Goal: Task Accomplishment & Management: Manage account settings

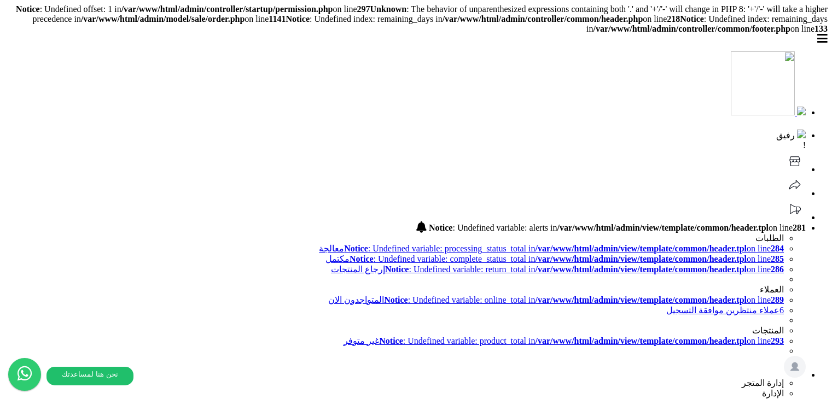
select select
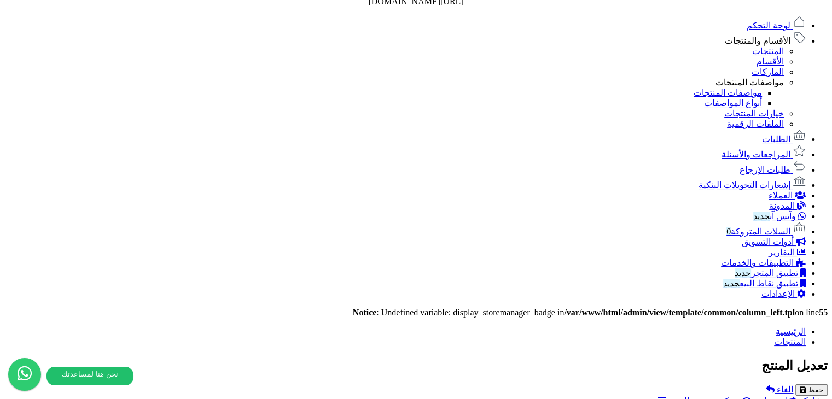
scroll to position [711, 0]
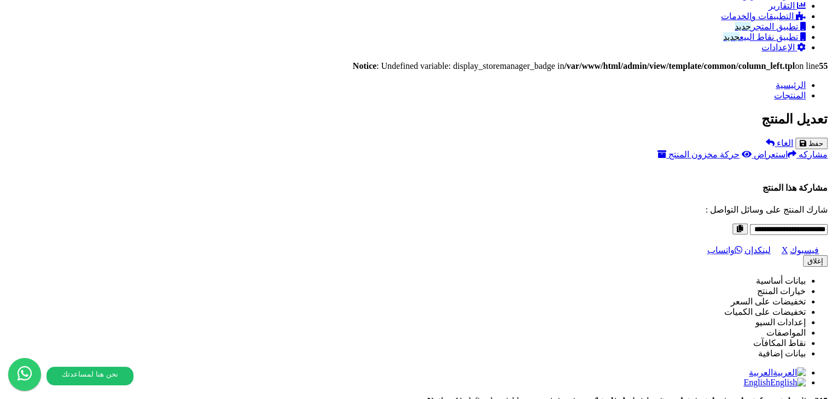
scroll to position [894, 0]
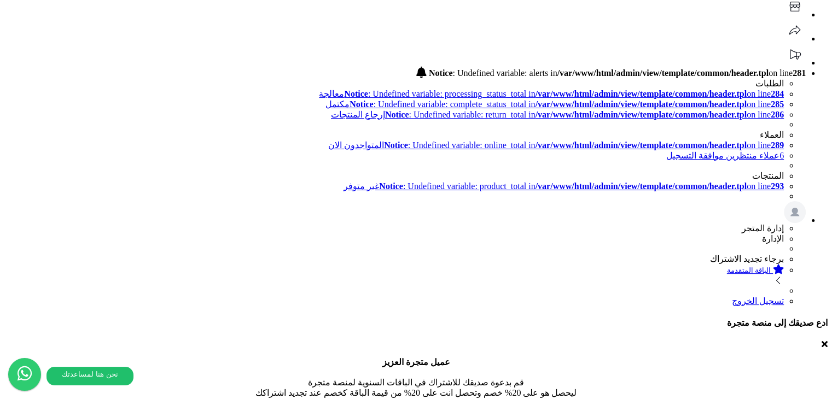
scroll to position [8, 0]
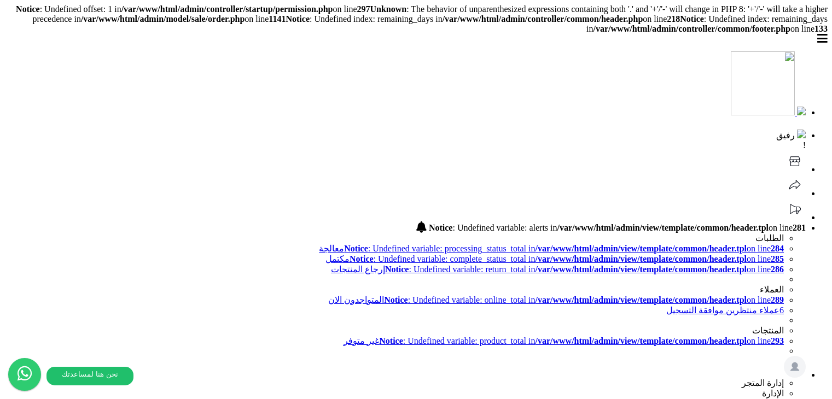
select select
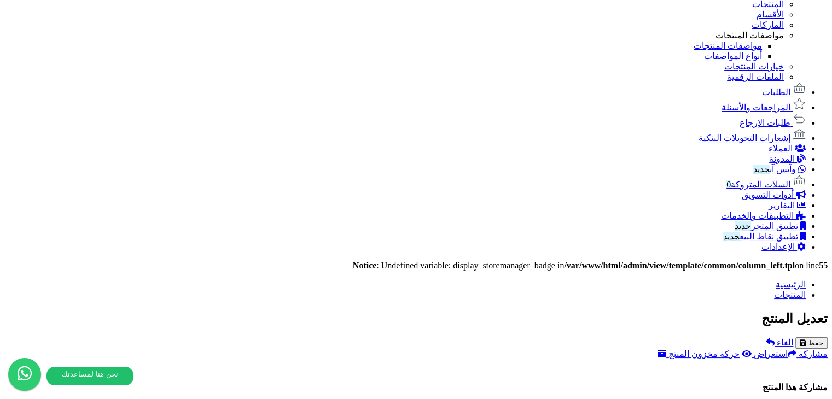
scroll to position [894, 0]
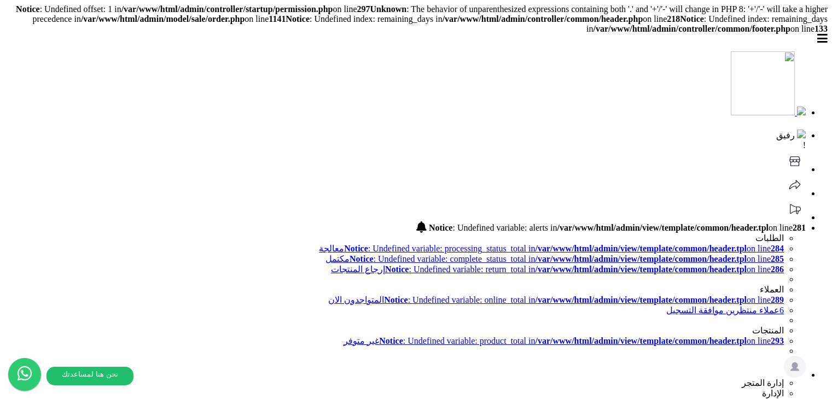
select select
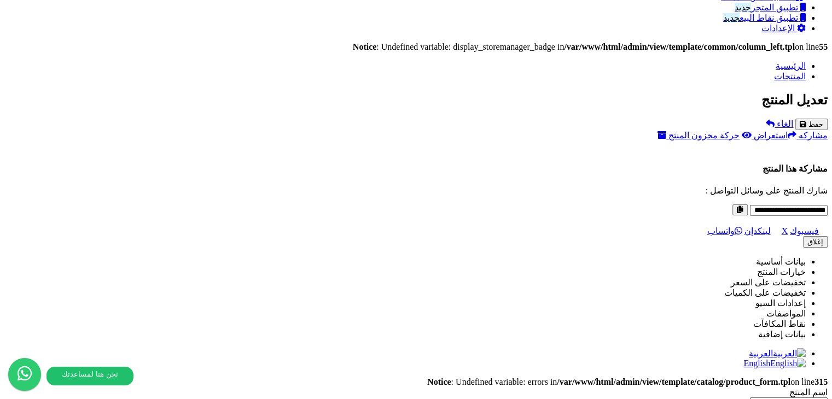
scroll to position [894, 0]
drag, startPoint x: 306, startPoint y: 165, endPoint x: 199, endPoint y: 294, distance: 167.0
drag, startPoint x: 356, startPoint y: 60, endPoint x: 265, endPoint y: 170, distance: 142.9
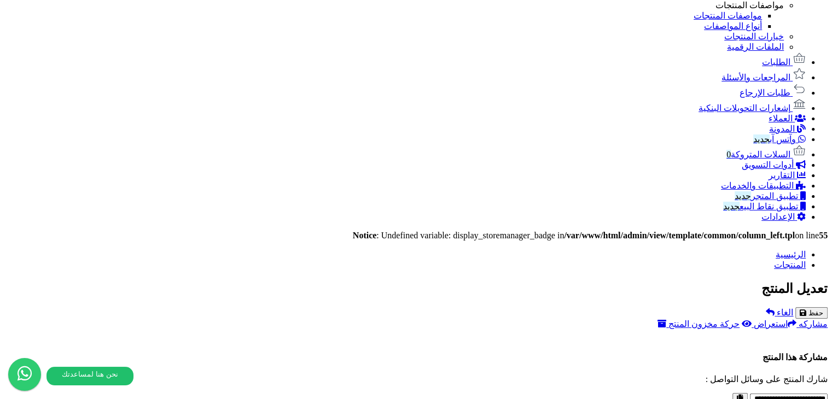
scroll to position [784, 0]
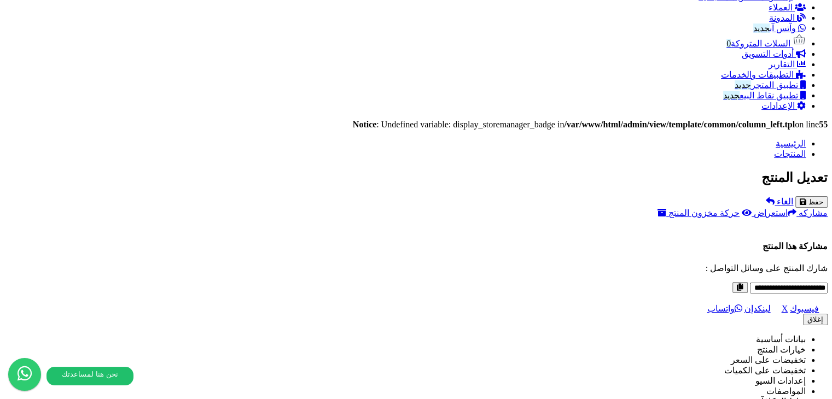
scroll to position [835, 0]
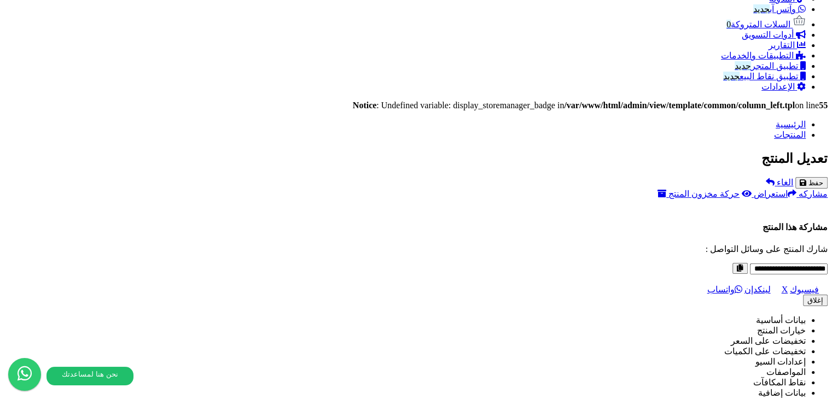
drag, startPoint x: 561, startPoint y: 46, endPoint x: 342, endPoint y: 44, distance: 218.7
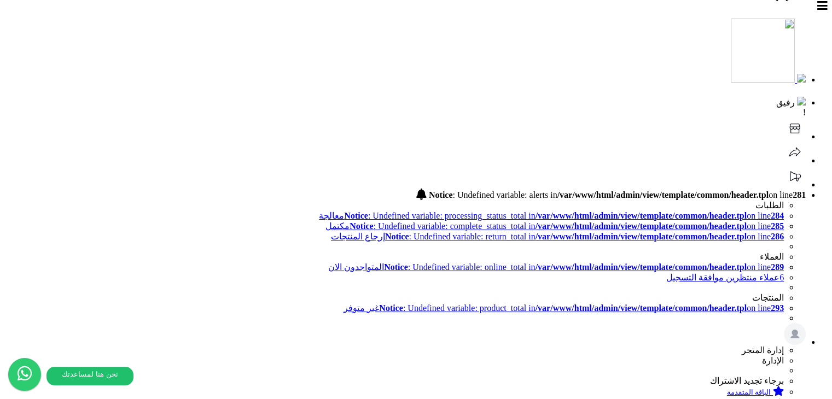
scroll to position [0, 0]
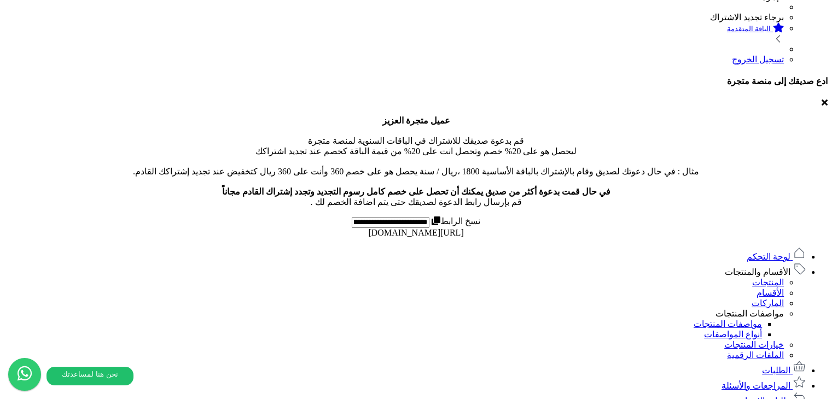
scroll to position [328, 0]
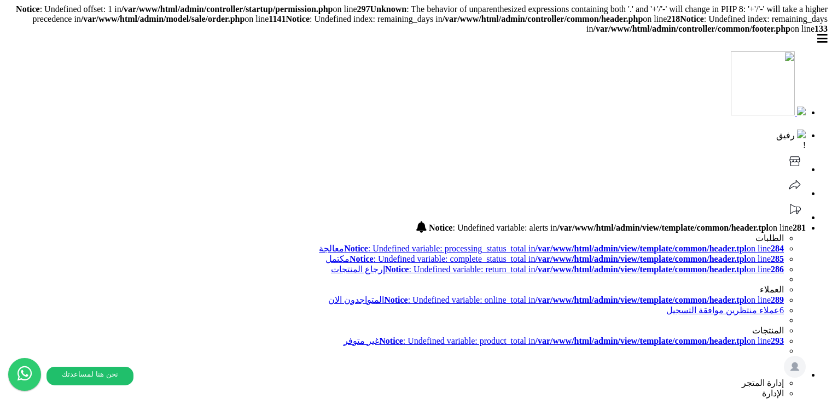
select select
type input "******"
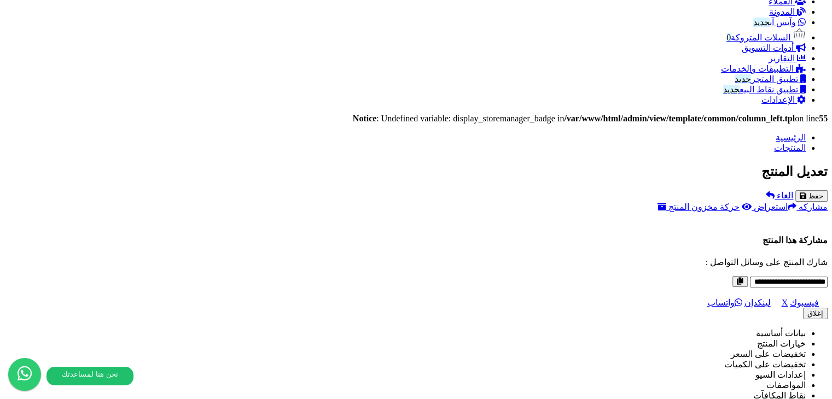
scroll to position [711, 0]
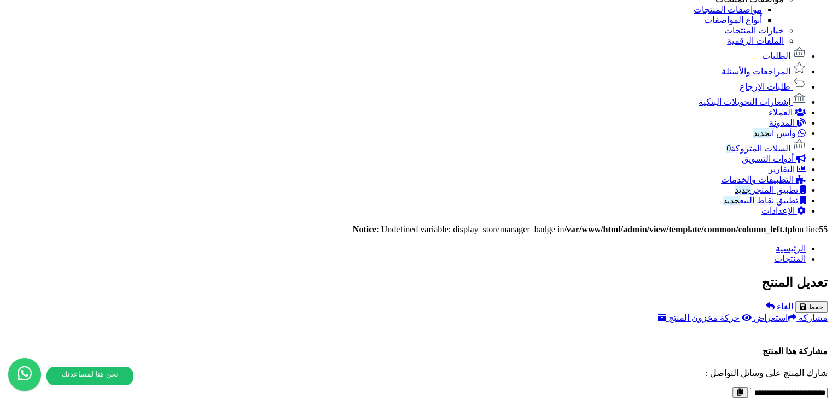
drag, startPoint x: 345, startPoint y: 169, endPoint x: 561, endPoint y: 167, distance: 215.5
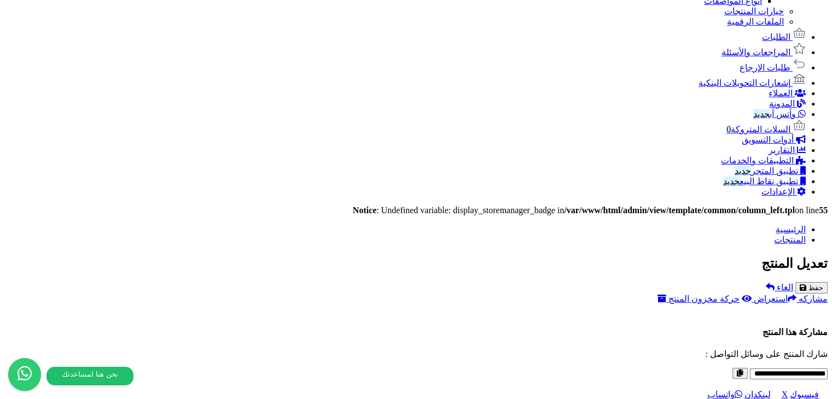
scroll to position [671, 0]
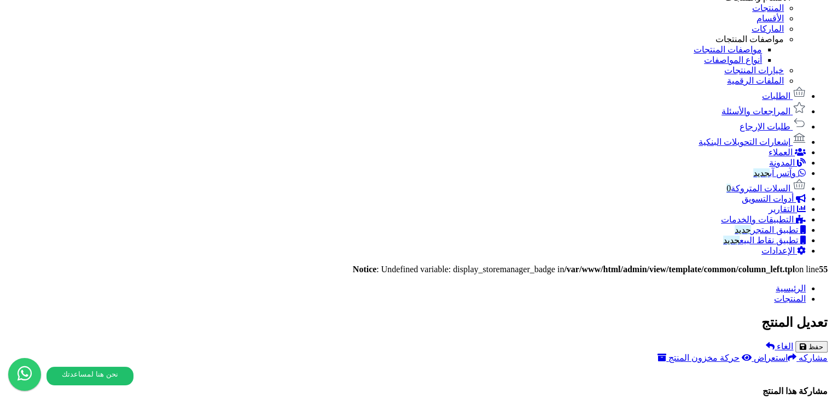
drag, startPoint x: 555, startPoint y: 210, endPoint x: 338, endPoint y: 209, distance: 217.1
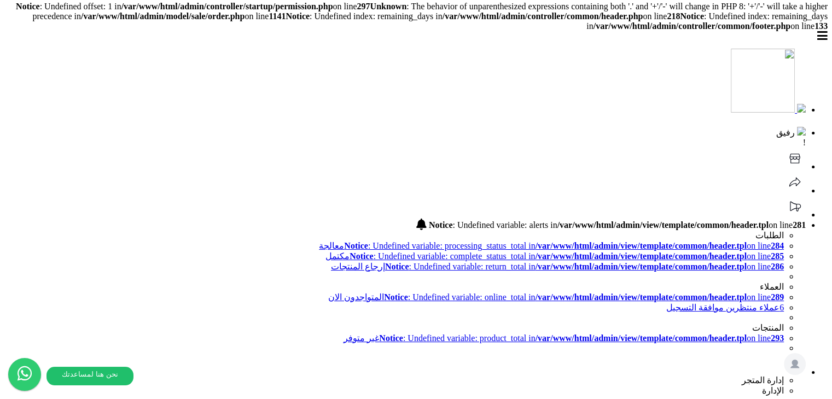
scroll to position [0, 0]
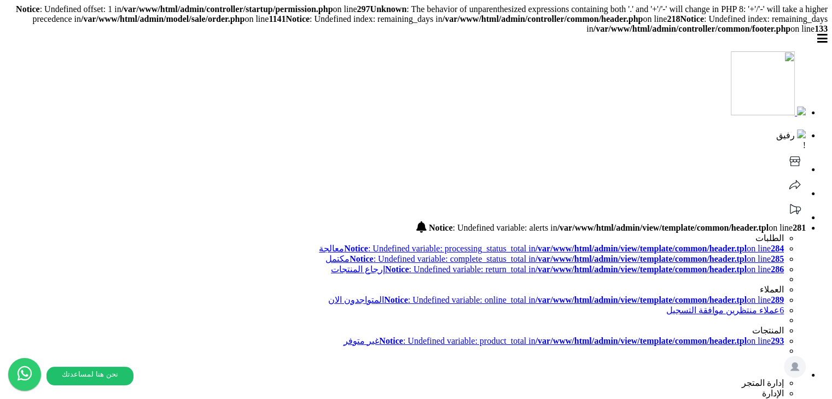
drag, startPoint x: 598, startPoint y: 202, endPoint x: 576, endPoint y: 208, distance: 22.2
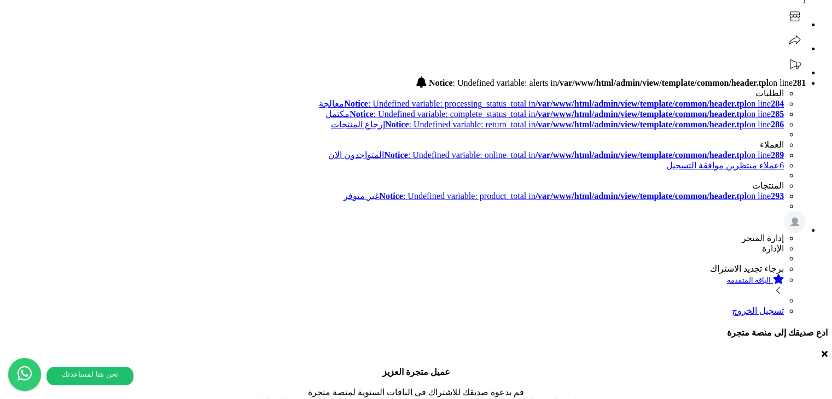
scroll to position [227, 0]
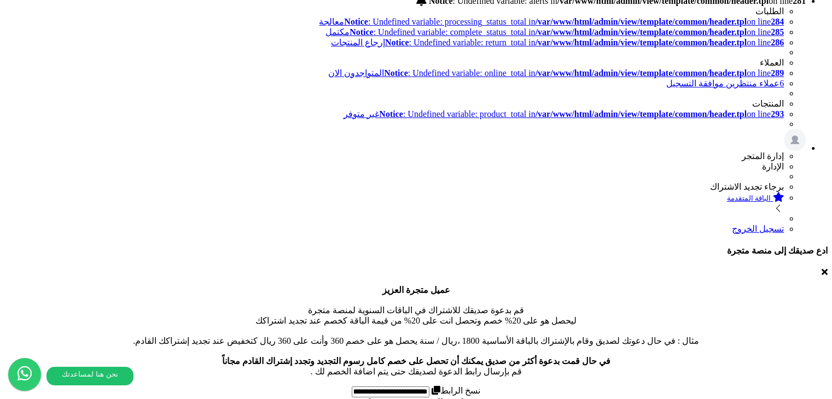
select select "*"
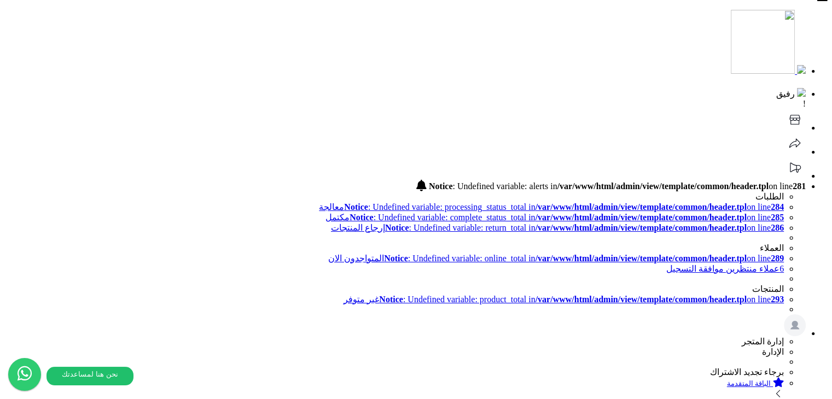
scroll to position [109, 0]
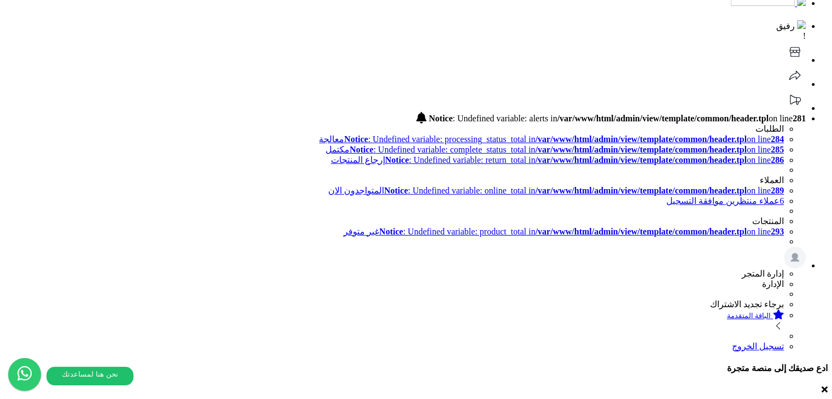
drag, startPoint x: 547, startPoint y: 226, endPoint x: 549, endPoint y: 232, distance: 6.9
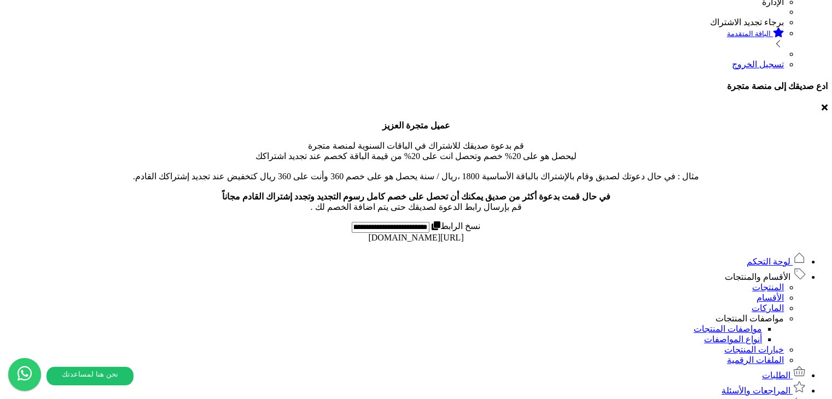
scroll to position [470, 0]
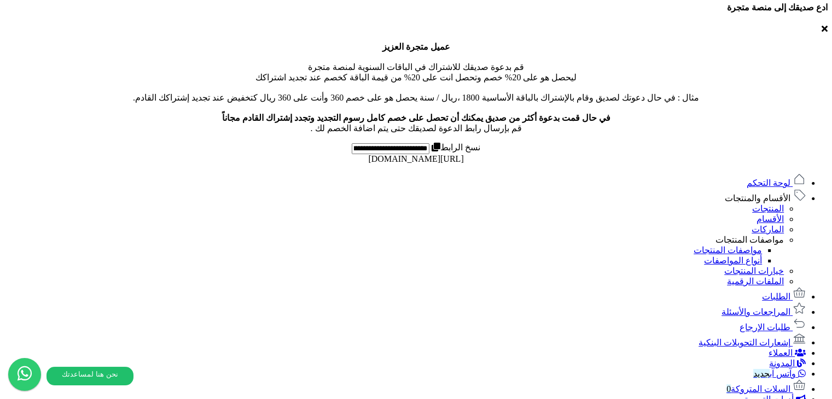
select select "***"
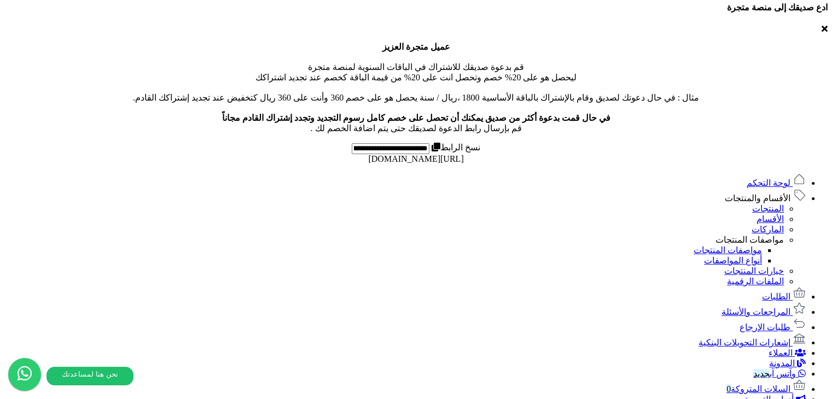
select select "*"
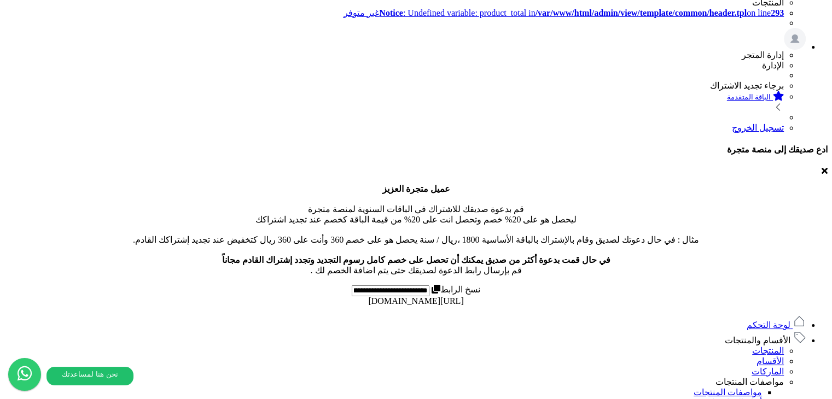
scroll to position [492, 0]
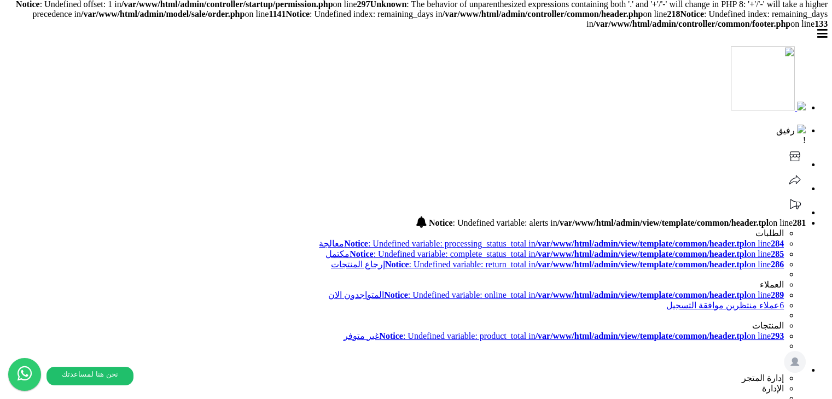
scroll to position [0, 0]
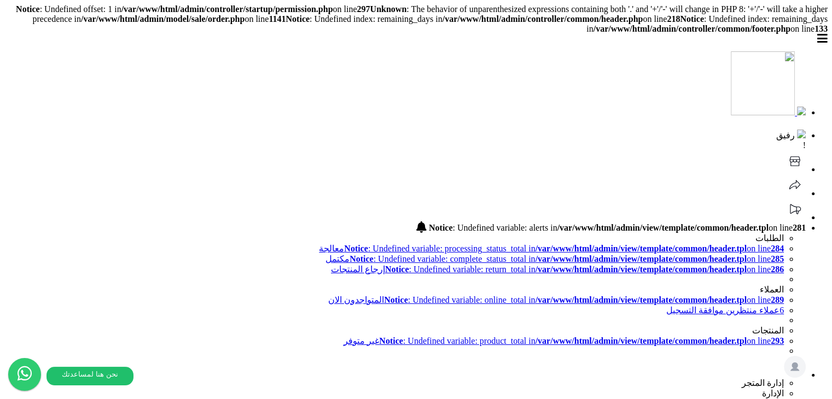
drag, startPoint x: 94, startPoint y: 132, endPoint x: 193, endPoint y: 188, distance: 113.3
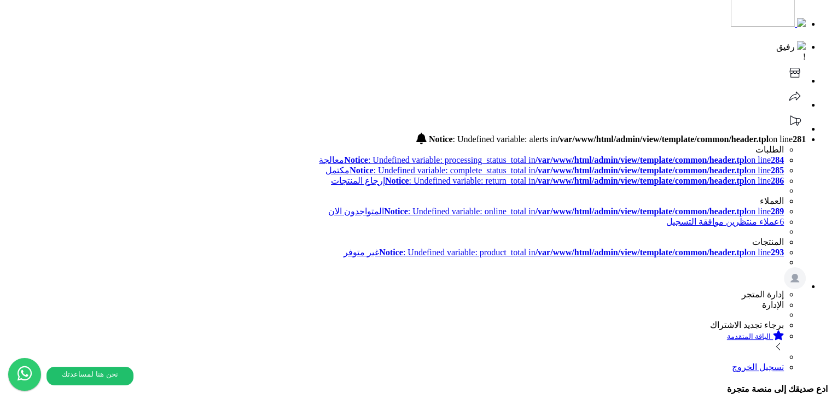
scroll to position [69, 0]
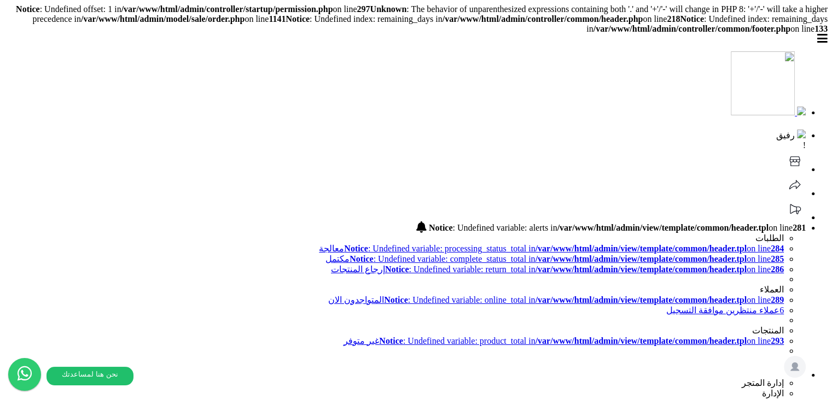
scroll to position [0, 0]
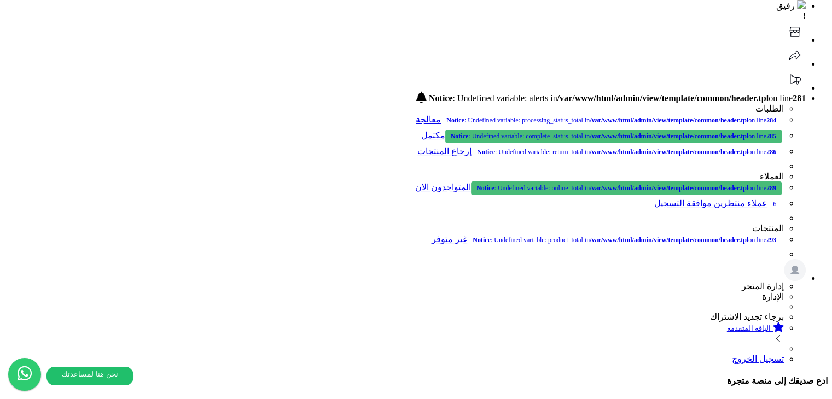
scroll to position [273, 0]
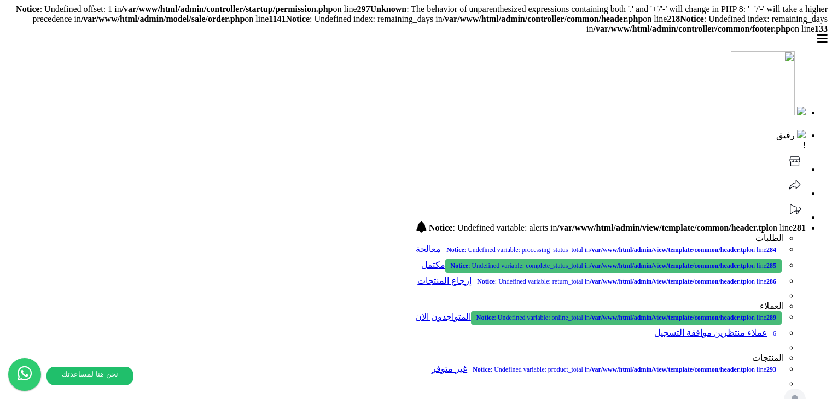
scroll to position [272, 0]
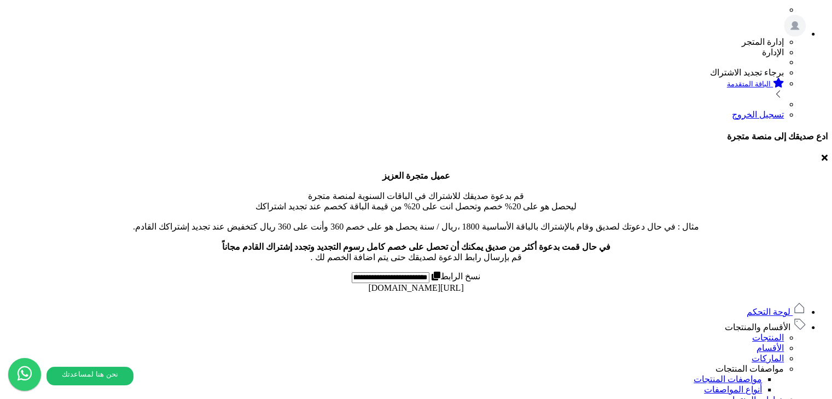
scroll to position [383, 0]
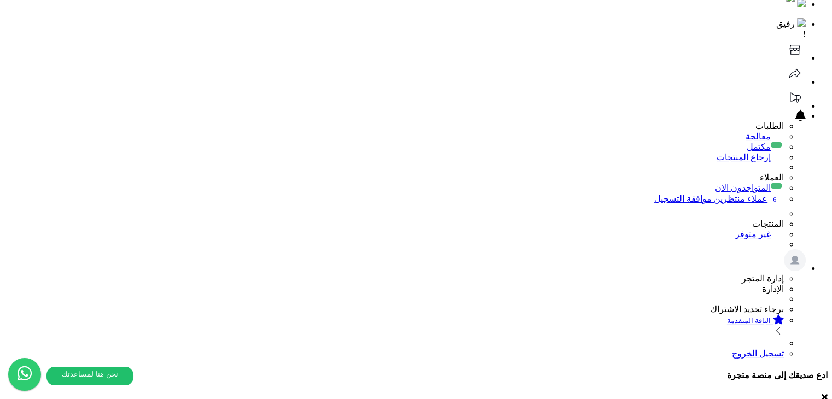
scroll to position [20, 0]
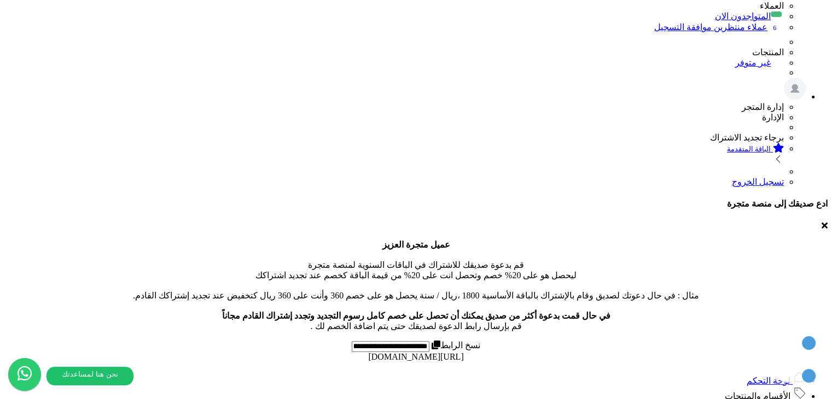
scroll to position [0, 0]
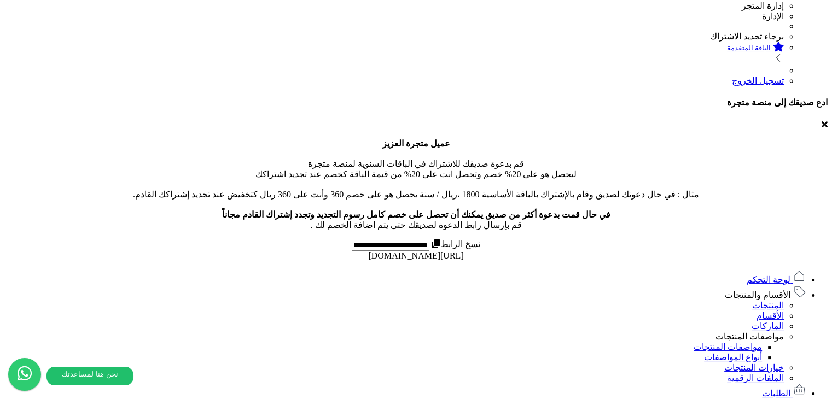
scroll to position [328, 0]
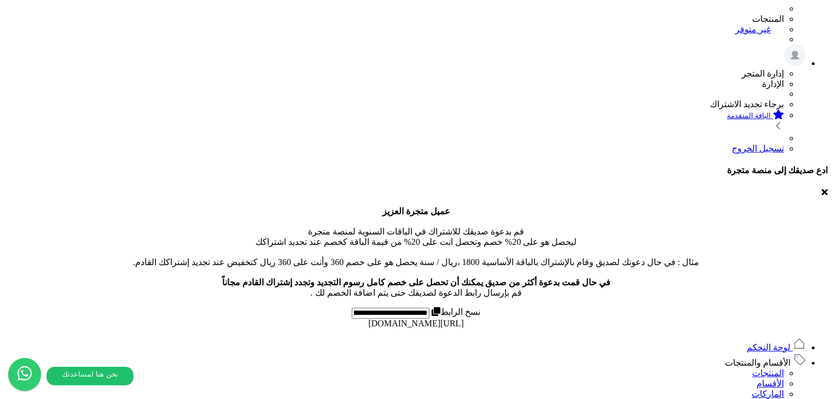
scroll to position [273, 0]
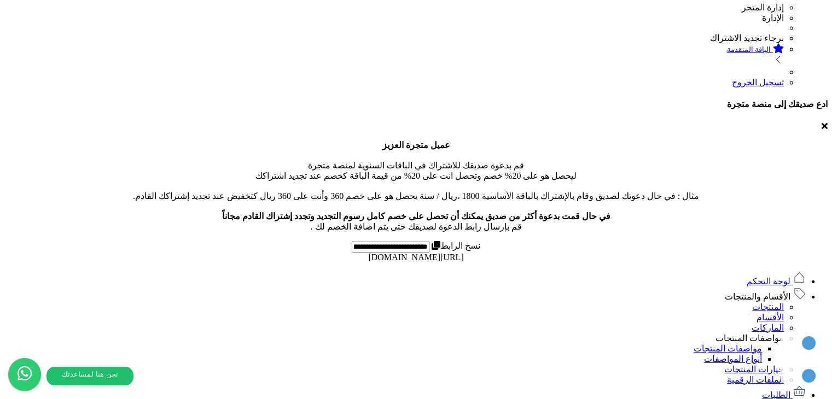
scroll to position [328, 0]
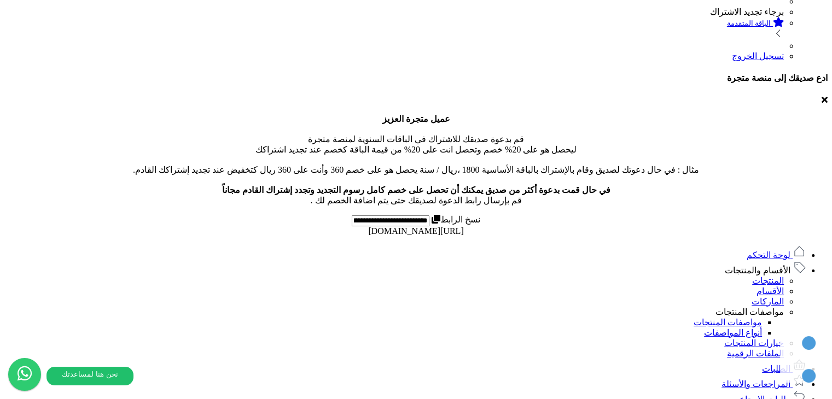
drag, startPoint x: 322, startPoint y: 261, endPoint x: 563, endPoint y: 260, distance: 240.6
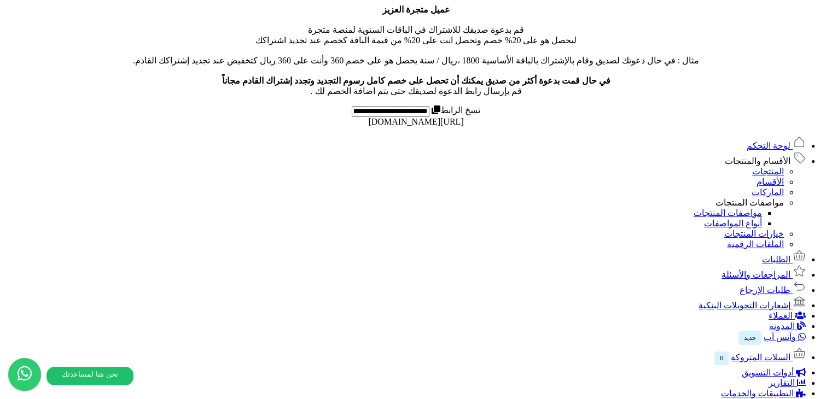
scroll to position [0, -27]
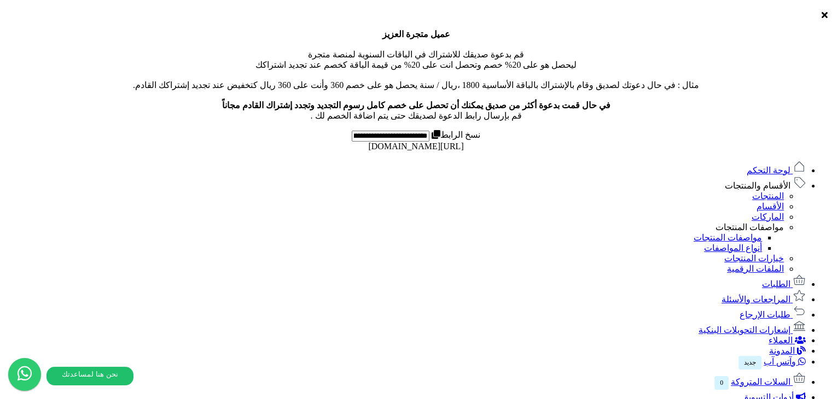
scroll to position [328, 0]
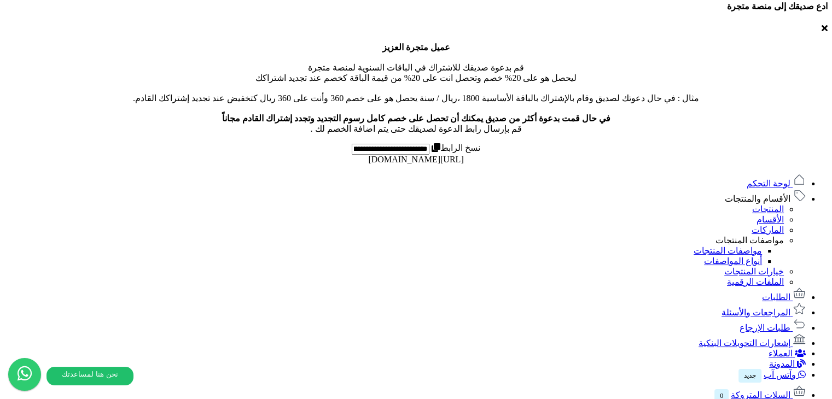
scroll to position [383, 0]
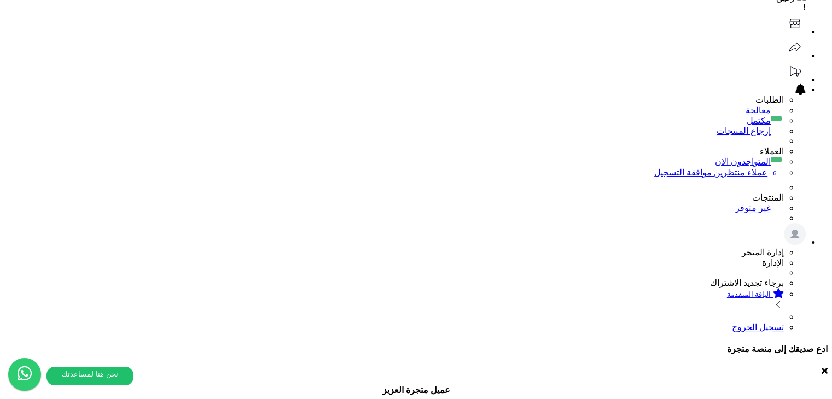
scroll to position [55, 0]
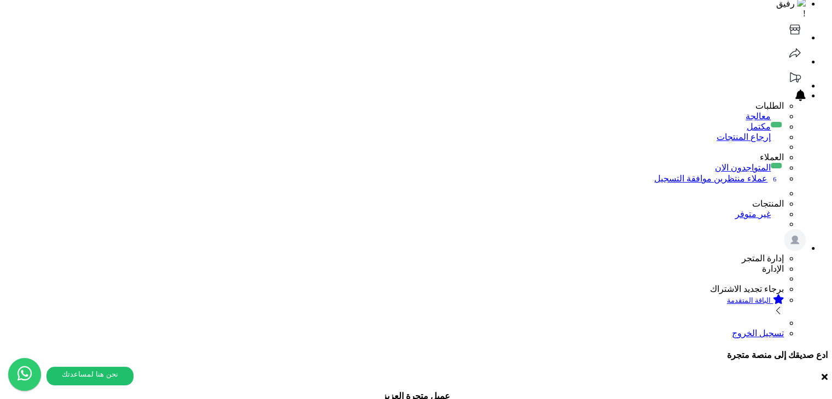
scroll to position [109, 0]
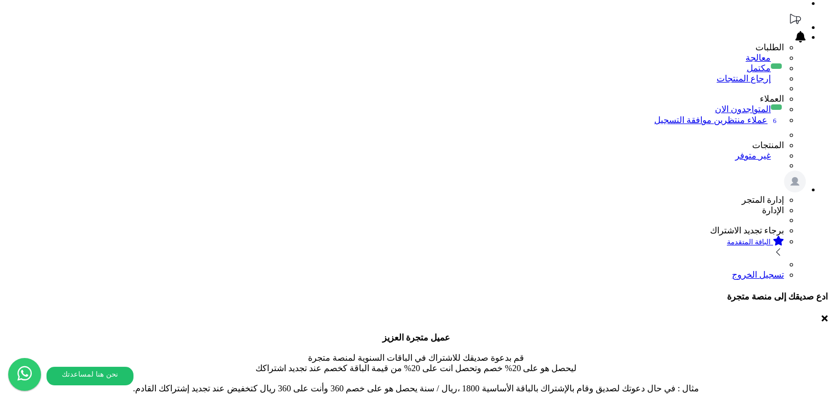
drag, startPoint x: 667, startPoint y: 223, endPoint x: 586, endPoint y: 221, distance: 81.5
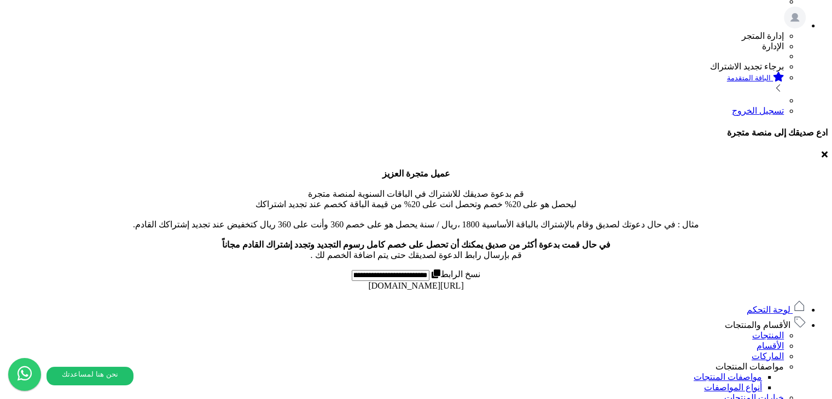
scroll to position [273, 0]
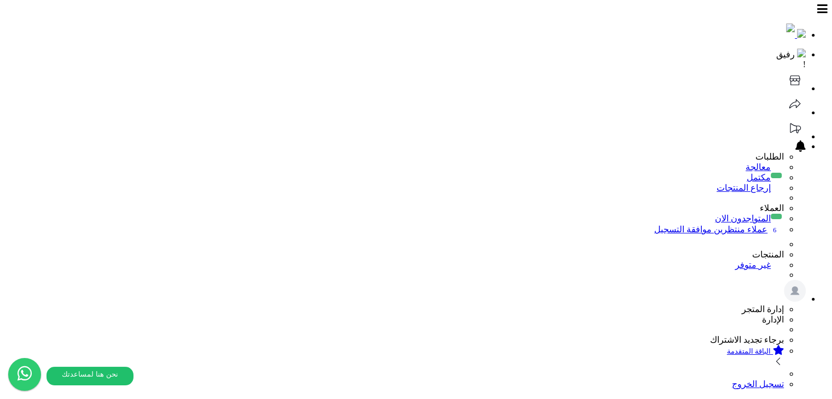
scroll to position [305, 0]
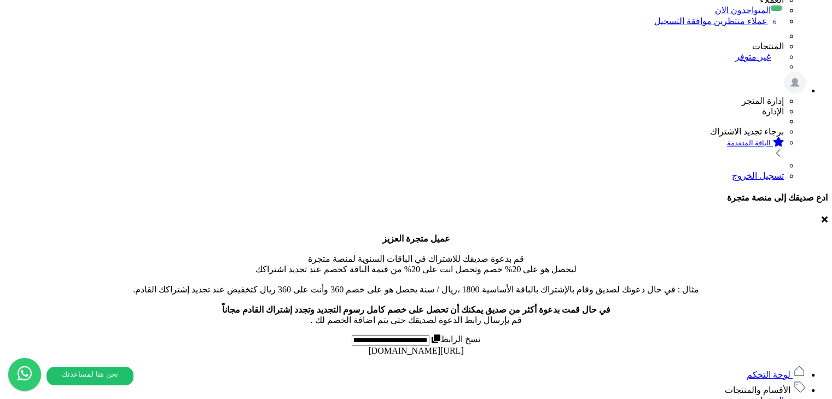
scroll to position [55, 0]
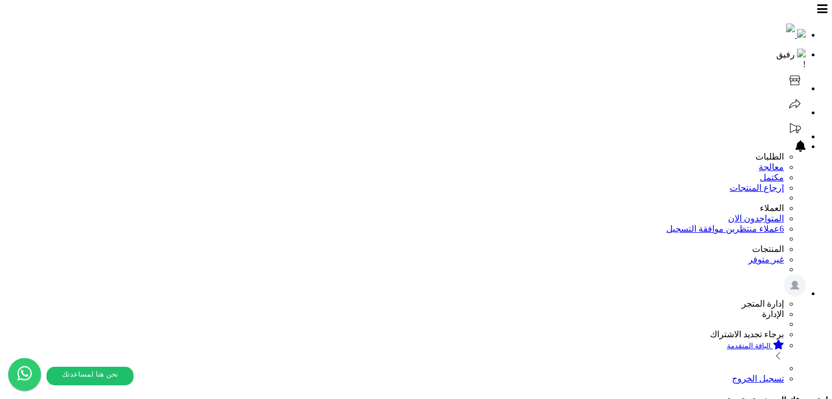
select select
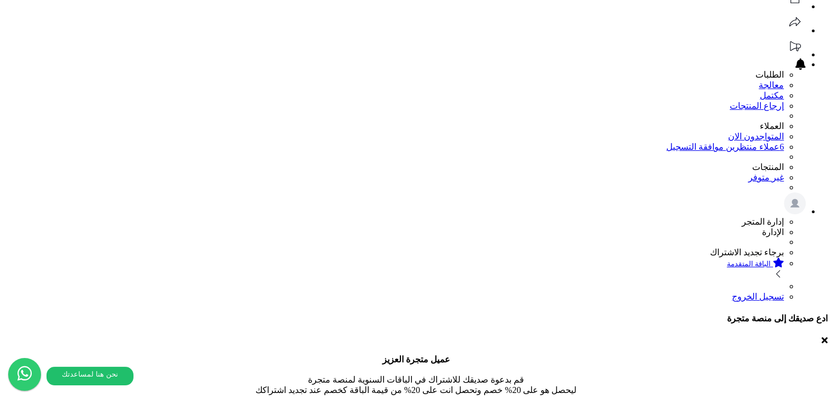
scroll to position [79, 0]
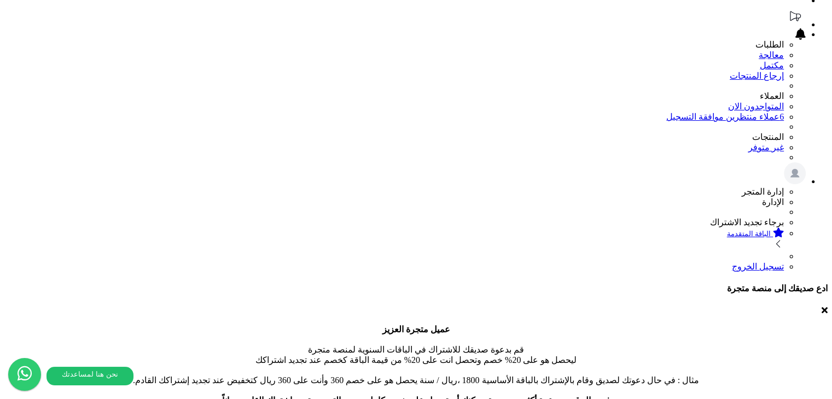
scroll to position [258, 0]
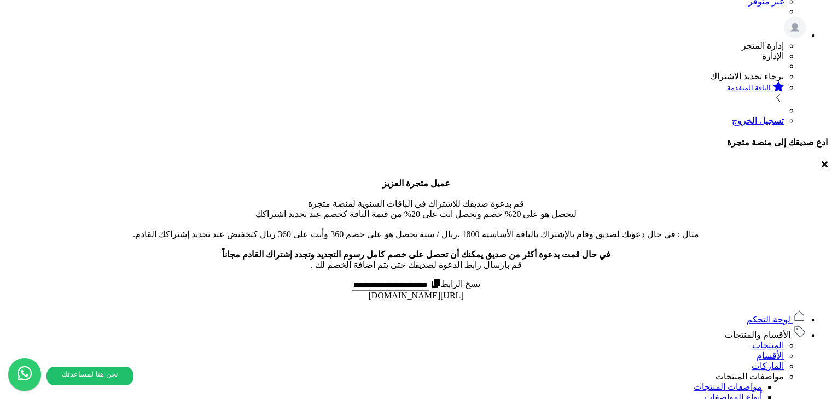
select select "*"
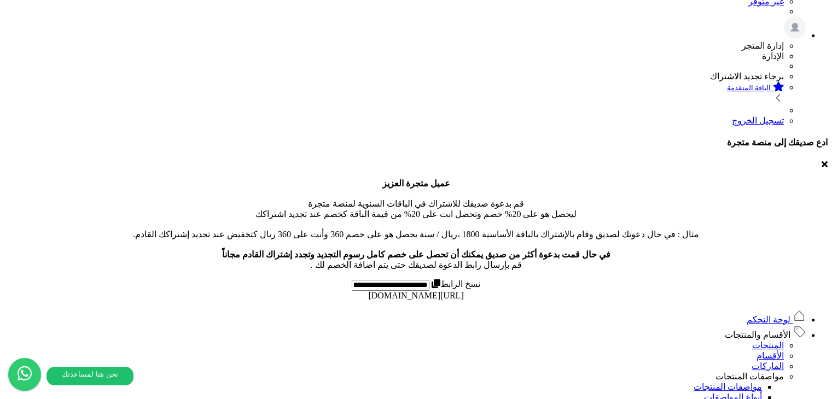
select select "*"
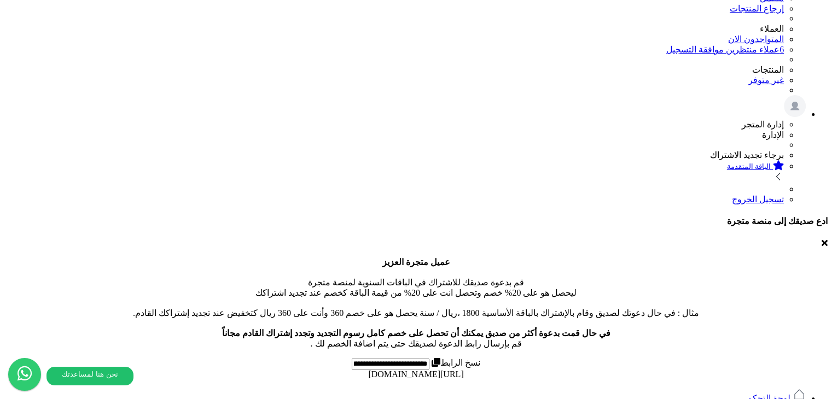
scroll to position [0, 0]
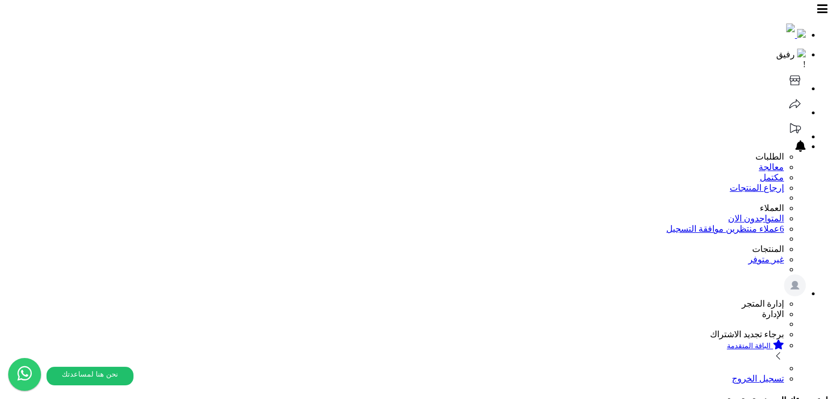
drag, startPoint x: 91, startPoint y: 100, endPoint x: 191, endPoint y: 151, distance: 112.3
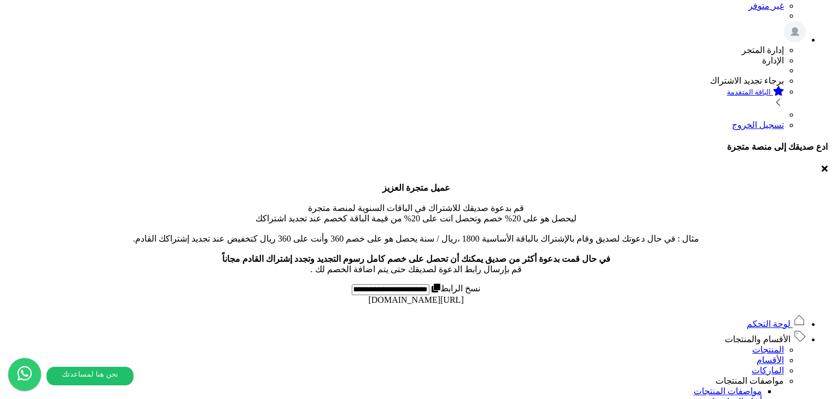
scroll to position [273, 0]
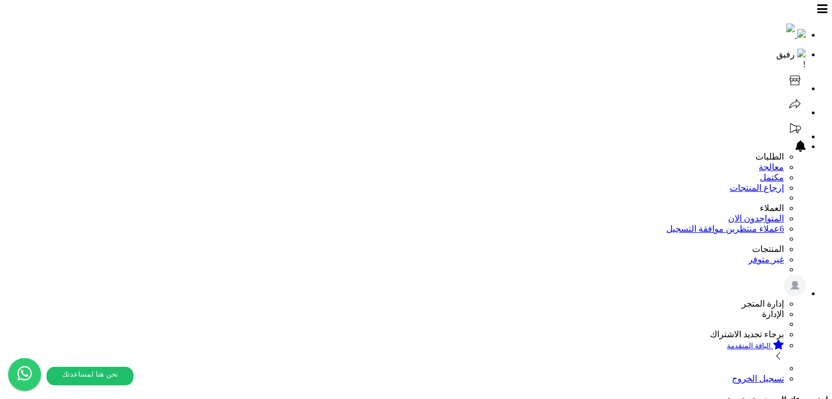
select select
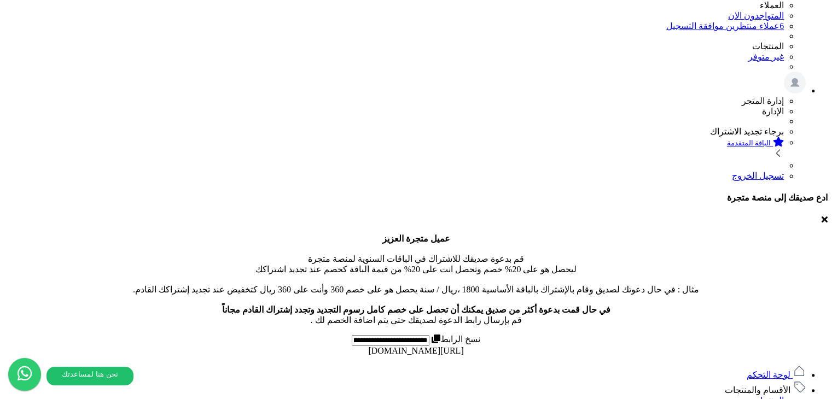
scroll to position [258, 0]
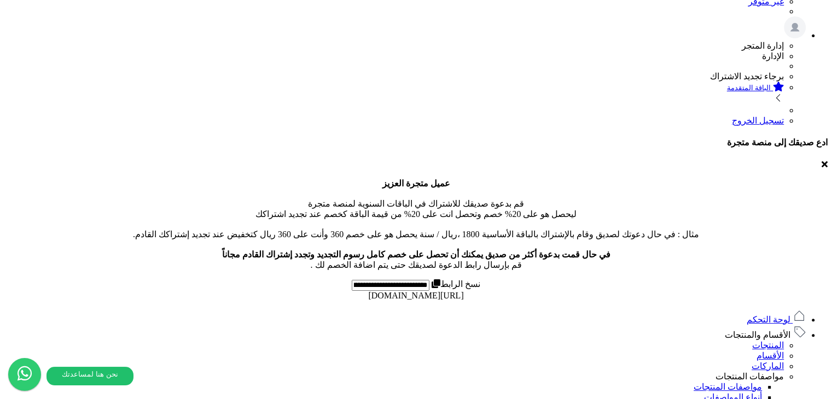
select select "*"
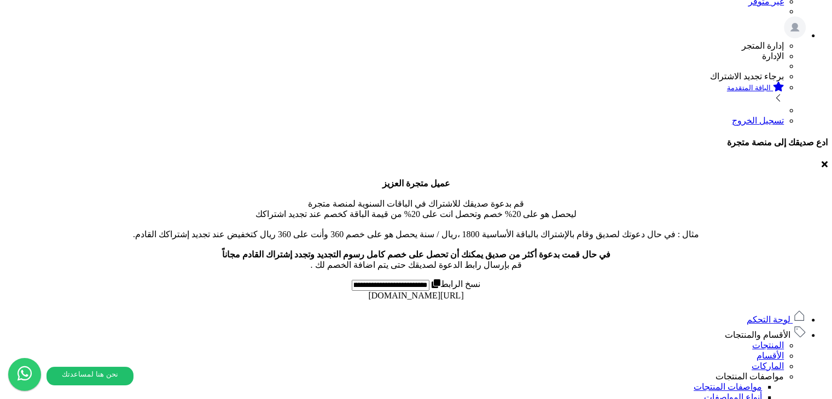
select select "***"
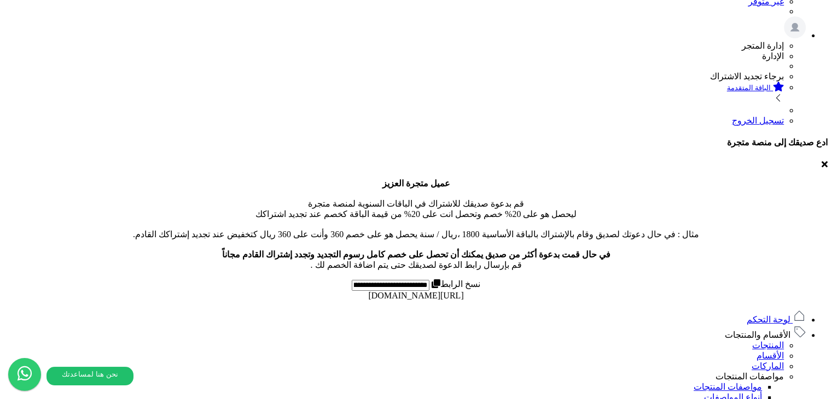
select select "*"
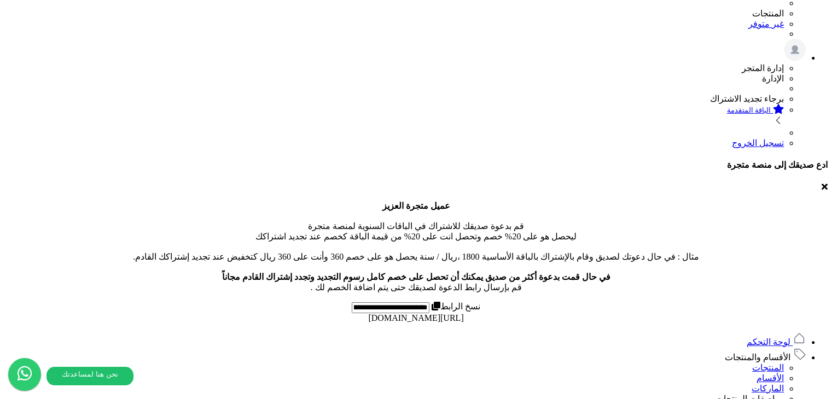
scroll to position [0, 0]
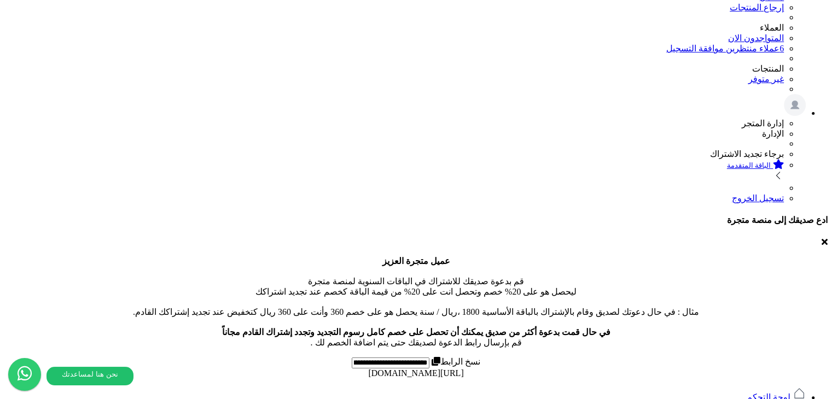
scroll to position [326, 0]
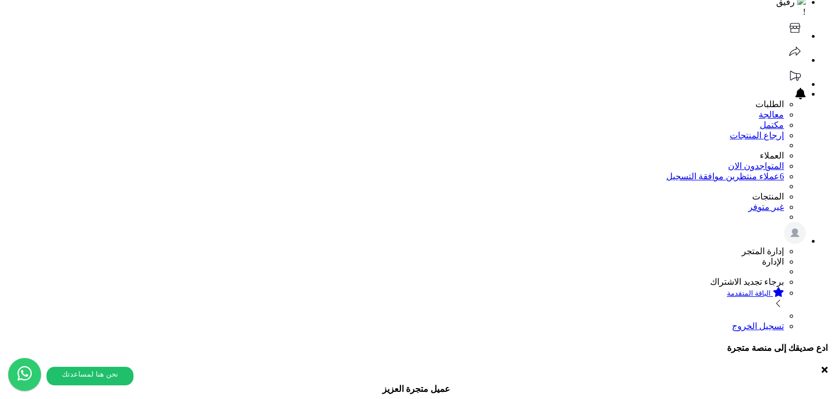
scroll to position [109, 0]
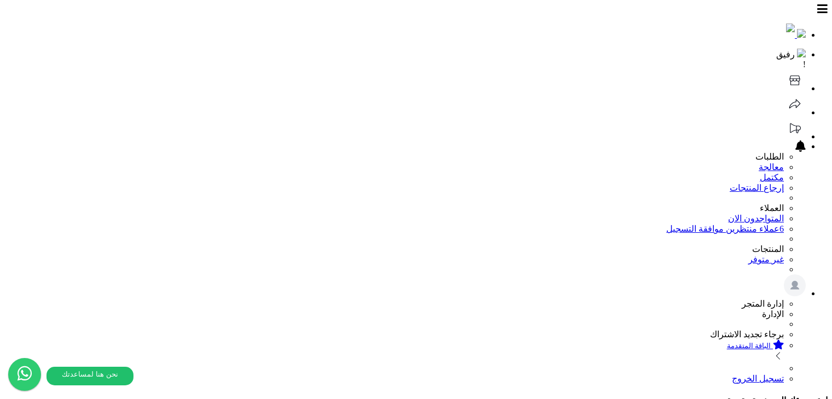
select select
click at [245, 32] on header "رفيق ! الطلبات معالجة مكتمل إرجاع المنتجات العملاء المتواجدون الان 6 عملاء منتظ…" at bounding box center [415, 194] width 823 height 380
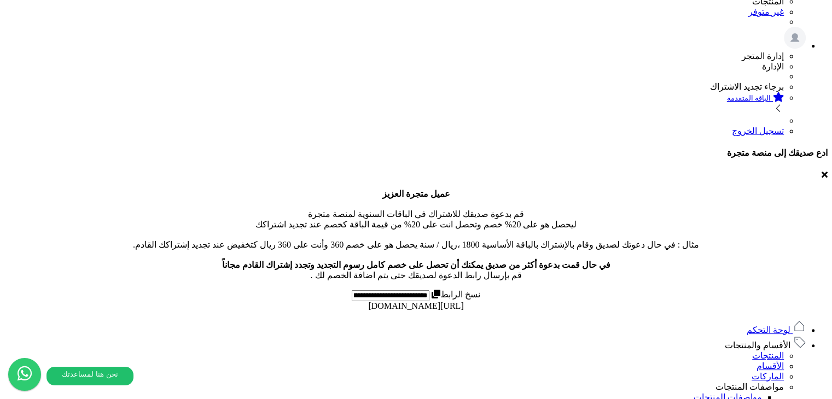
scroll to position [326, 0]
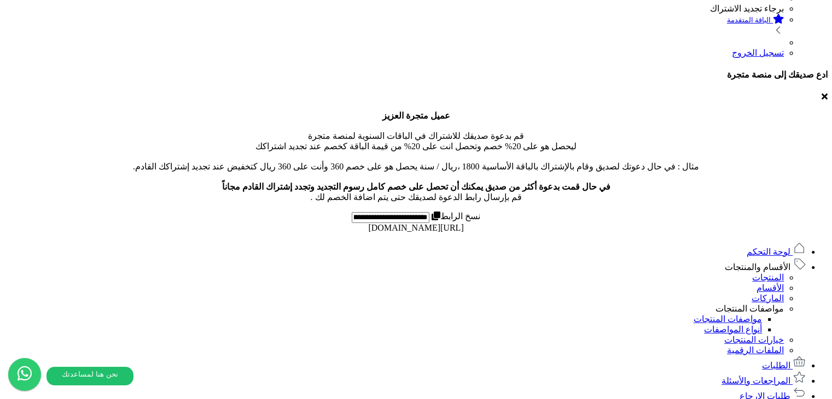
drag, startPoint x: 293, startPoint y: 68, endPoint x: 414, endPoint y: 71, distance: 121.4
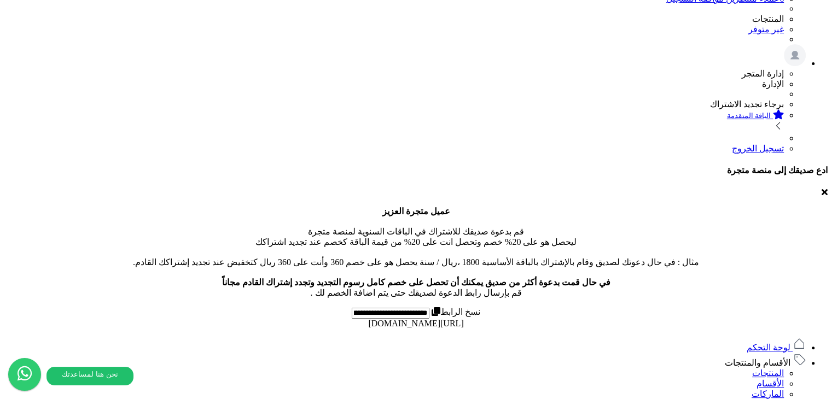
scroll to position [0, 0]
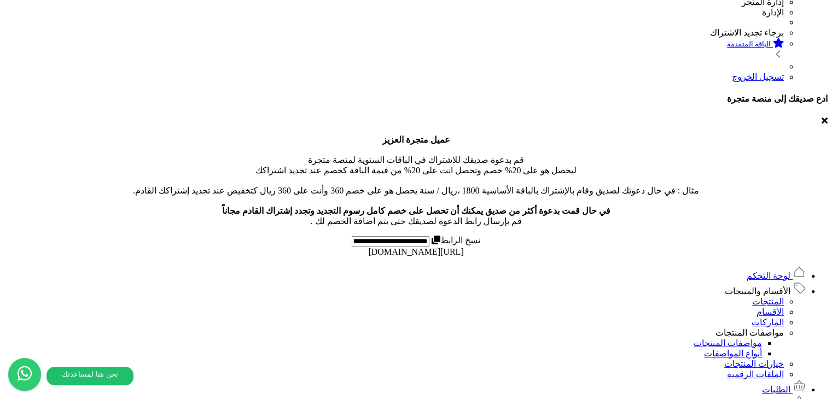
scroll to position [326, 0]
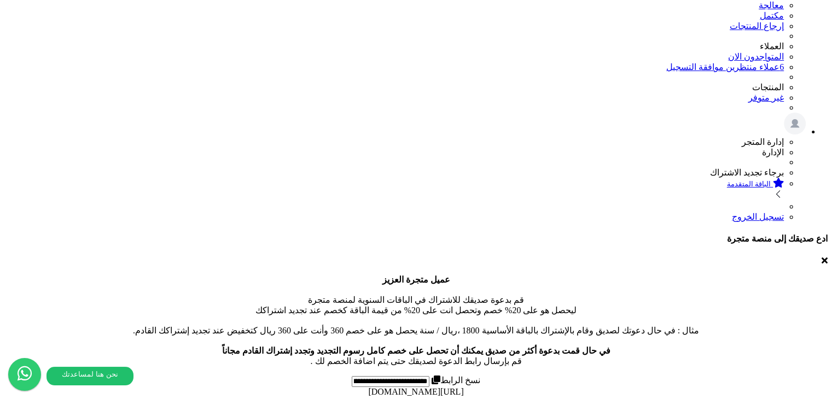
scroll to position [52, 0]
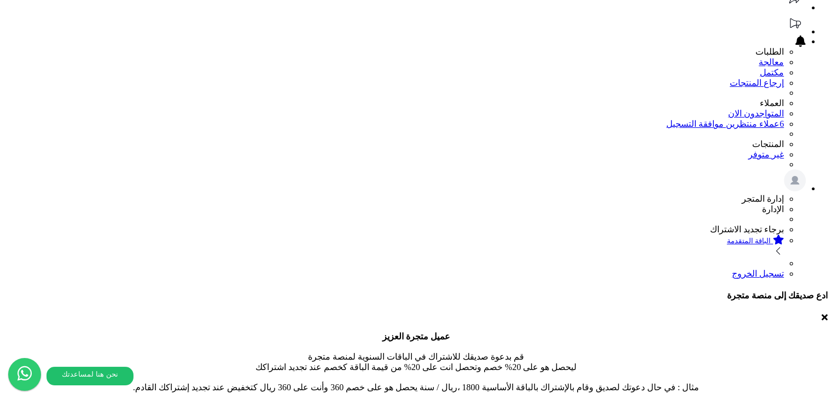
scroll to position [162, 0]
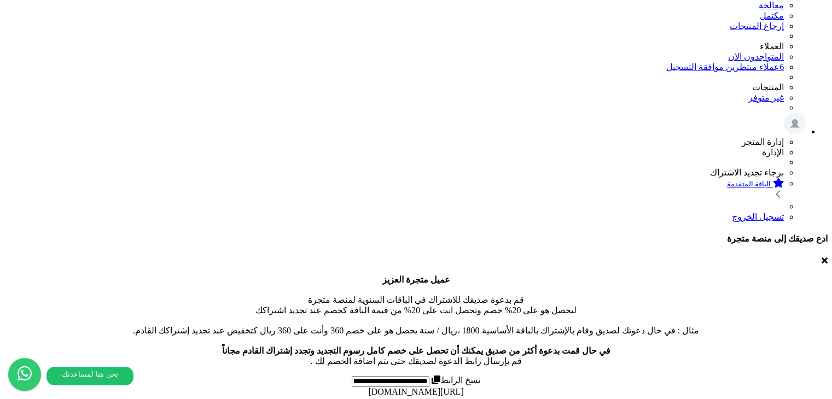
type input "**"
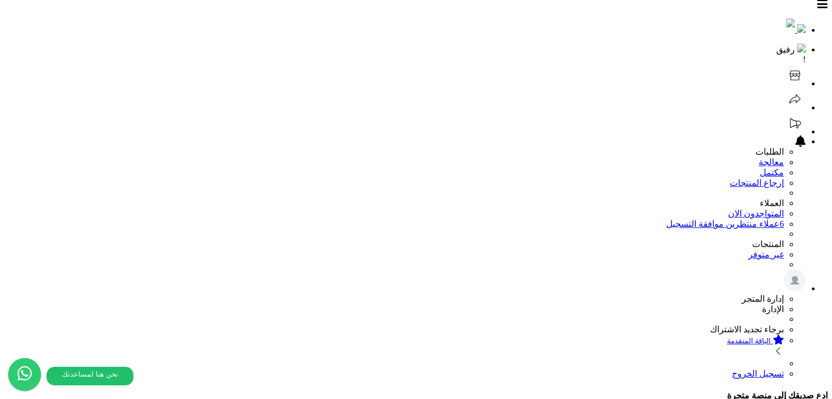
scroll to position [0, 0]
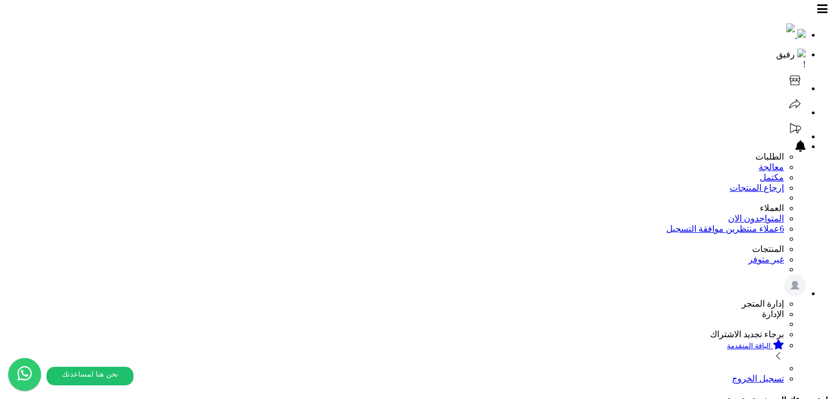
type input "**"
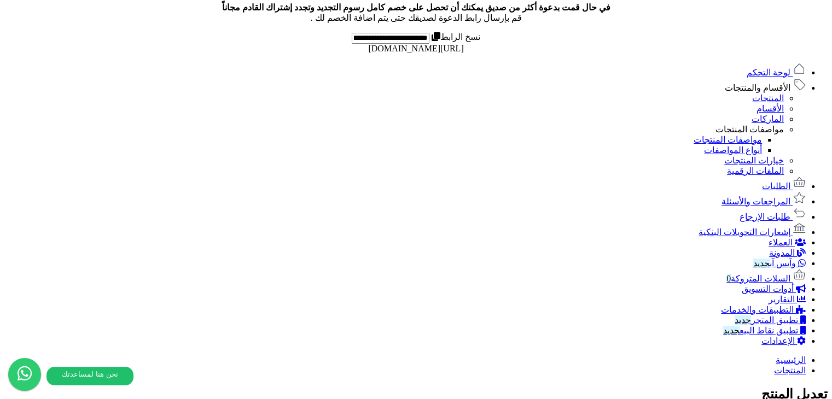
scroll to position [472, 0]
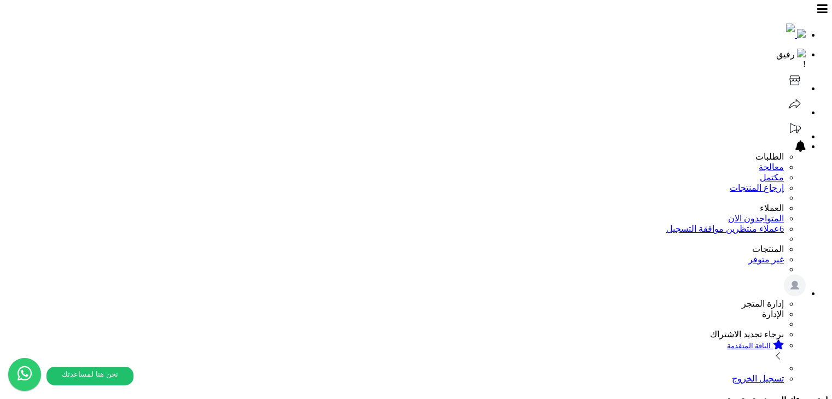
scroll to position [273, 0]
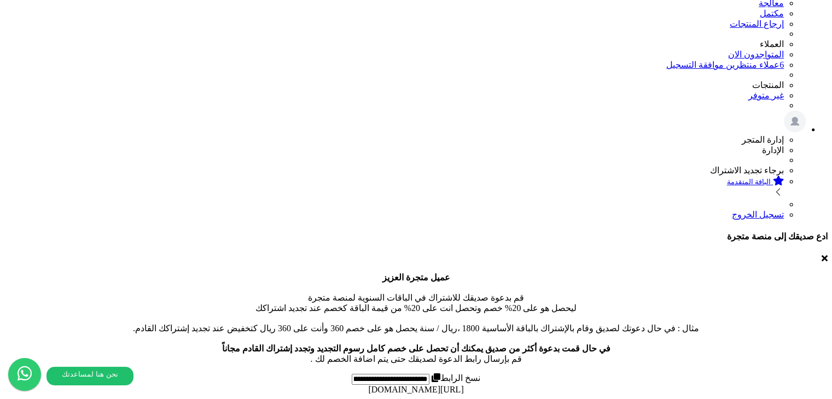
scroll to position [0, 0]
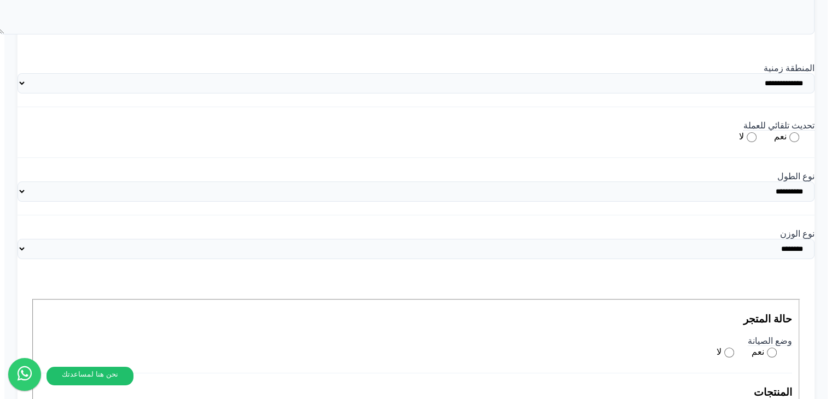
scroll to position [2961, 0]
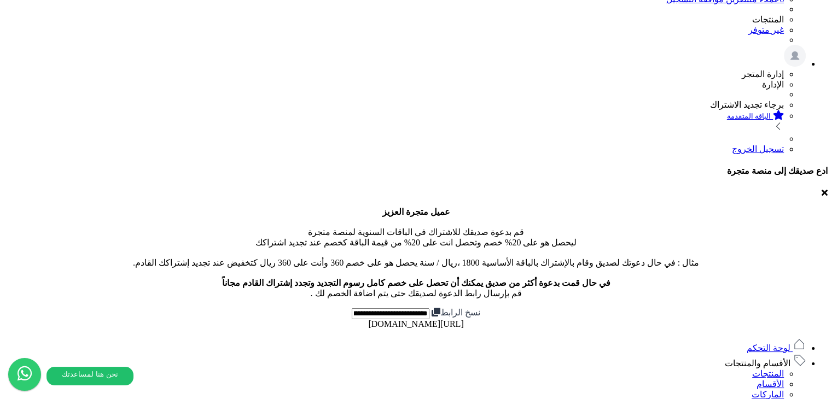
scroll to position [172, 0]
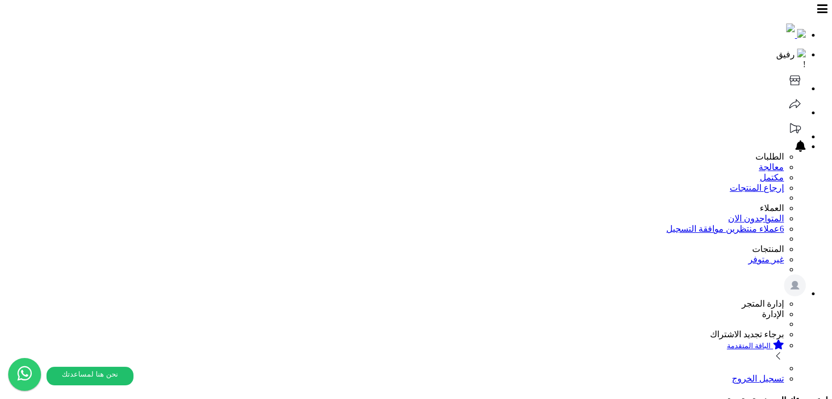
select select
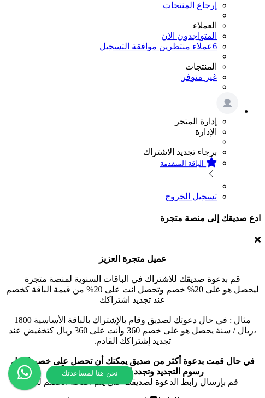
scroll to position [282, 0]
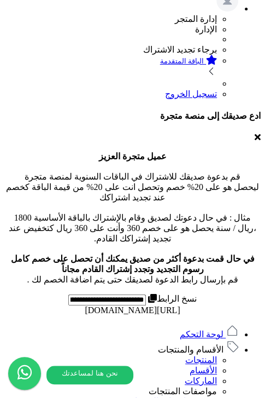
scroll to position [392, 0]
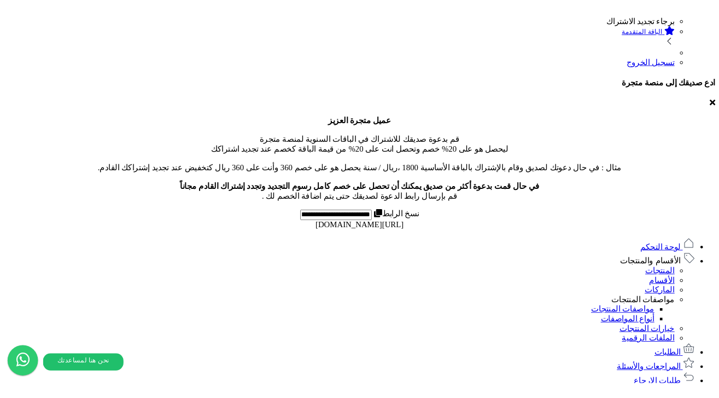
scroll to position [326, 0]
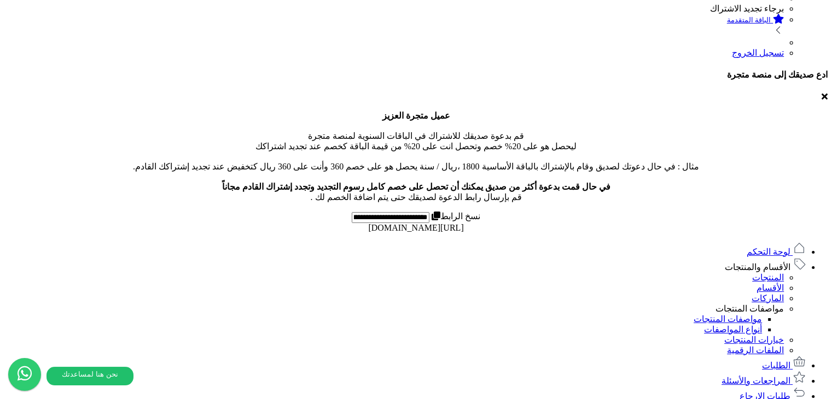
drag, startPoint x: 277, startPoint y: 219, endPoint x: 197, endPoint y: 168, distance: 95.0
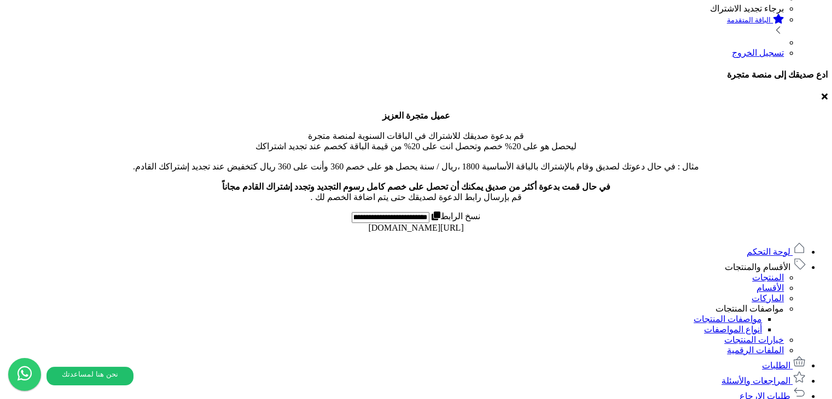
select select "*"
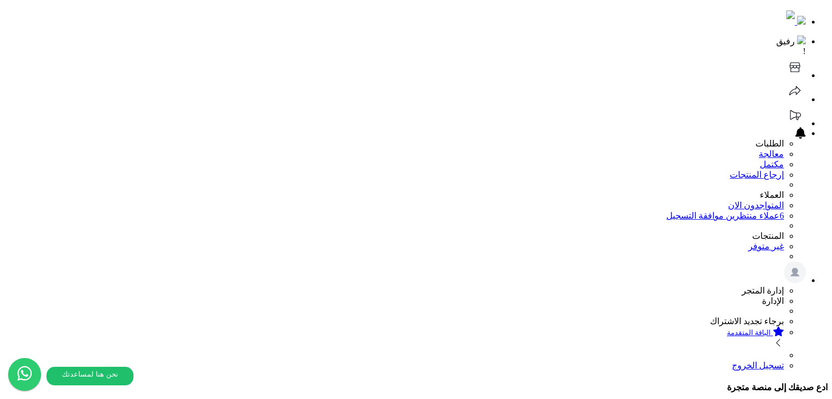
scroll to position [0, 0]
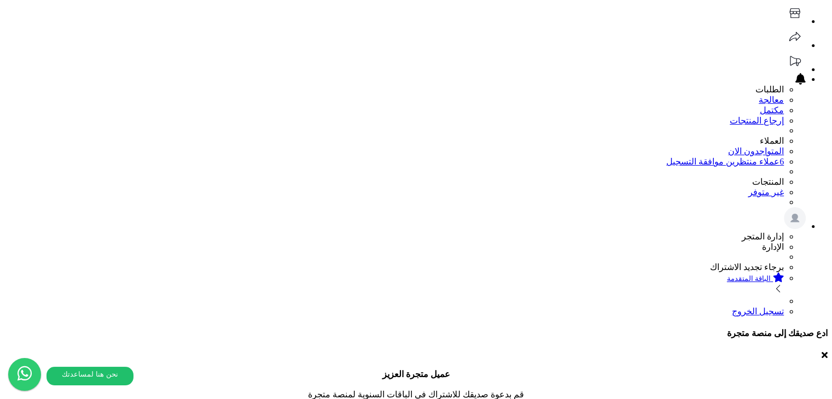
scroll to position [109, 0]
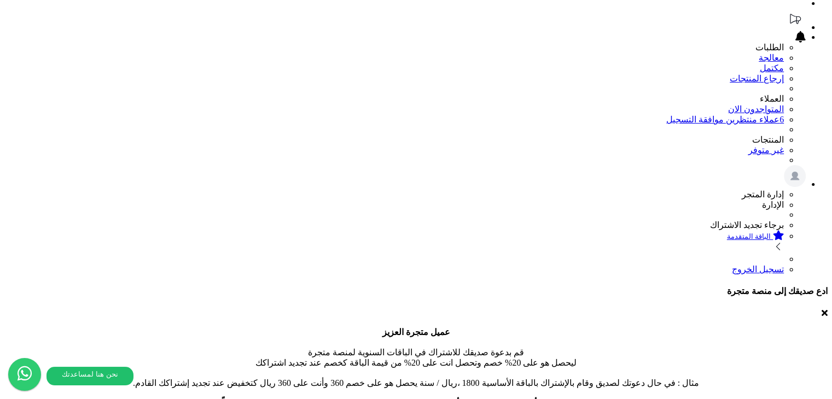
type input "*"
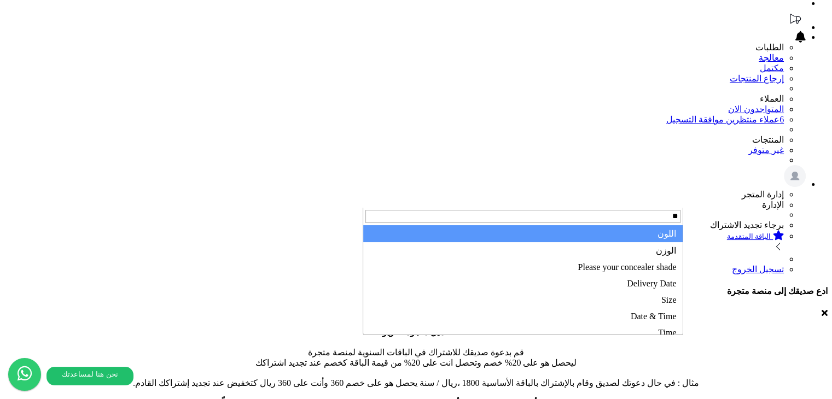
type input "*"
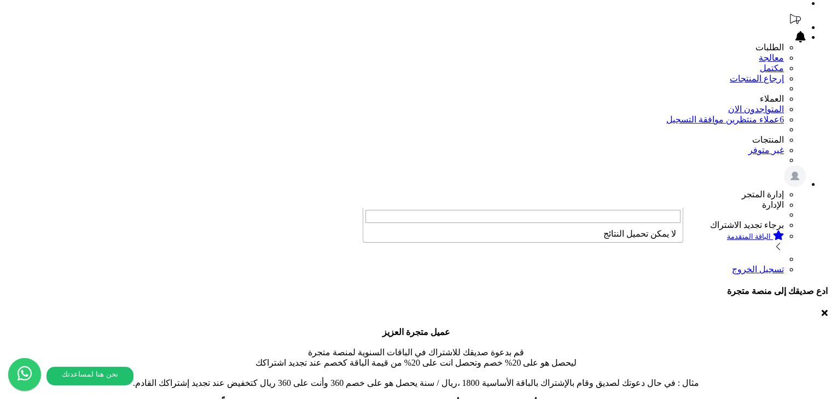
scroll to position [0, 0]
click at [606, 219] on input "search" at bounding box center [522, 216] width 315 height 13
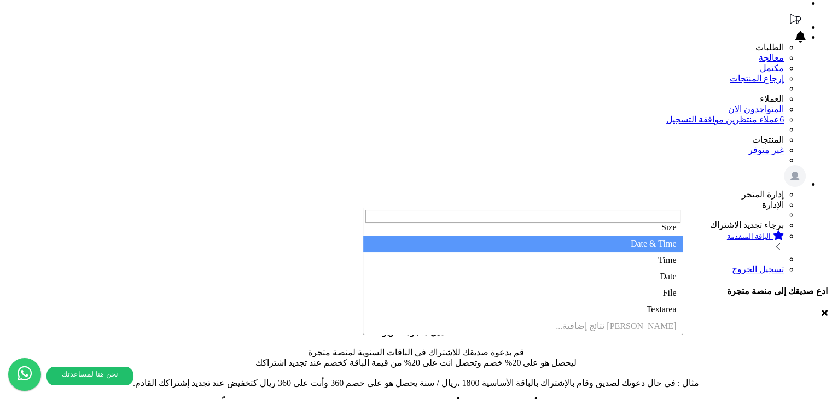
scroll to position [100, 0]
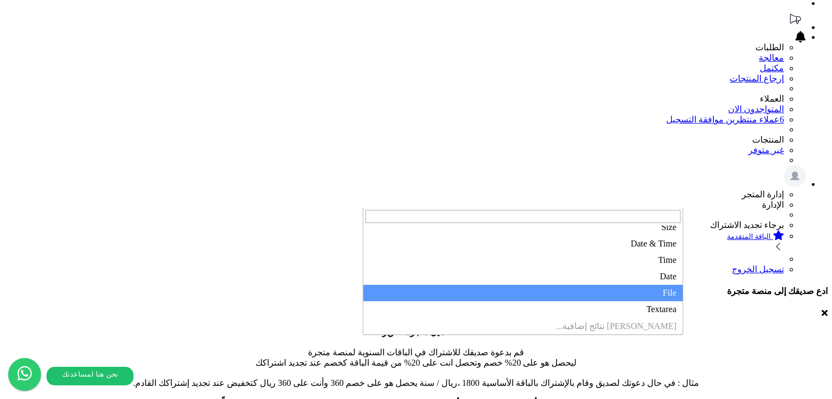
select select "*"
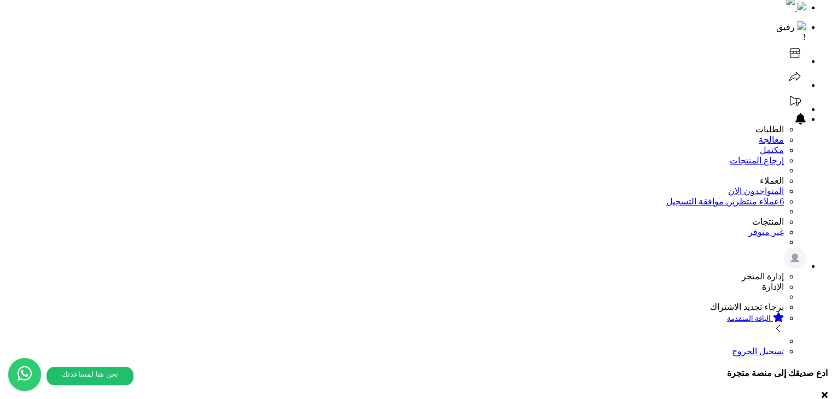
scroll to position [0, 0]
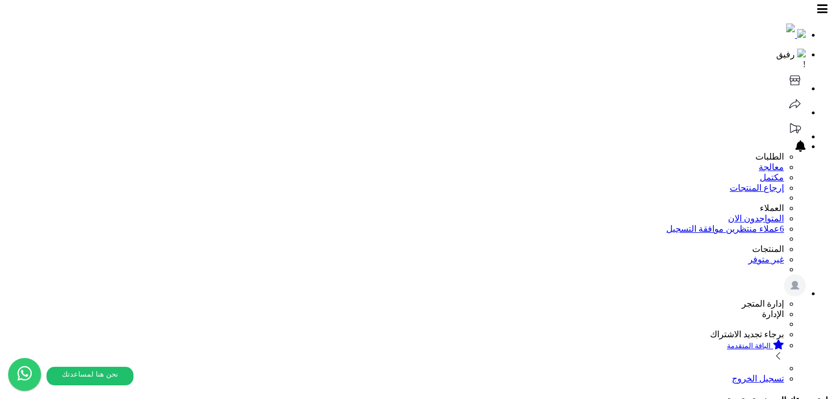
select select
